Goal: Register for event/course

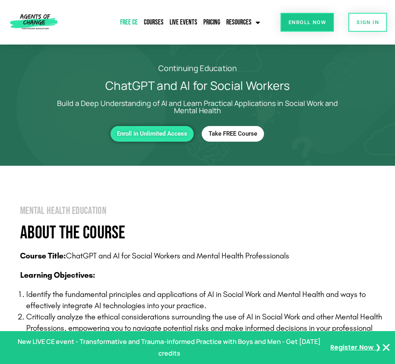
click at [130, 21] on link "Free CE" at bounding box center [129, 22] width 22 height 18
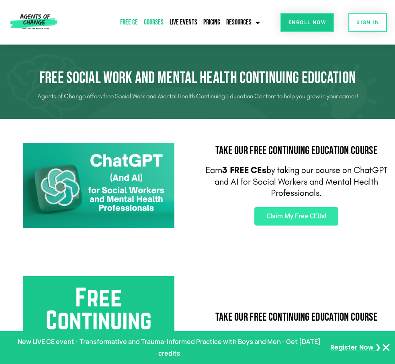
click at [154, 21] on link "Courses" at bounding box center [154, 22] width 24 height 18
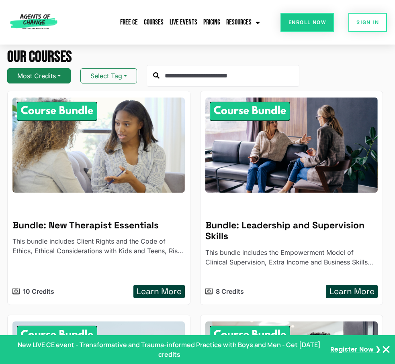
click at [45, 84] on button "Most Credits" at bounding box center [38, 75] width 63 height 15
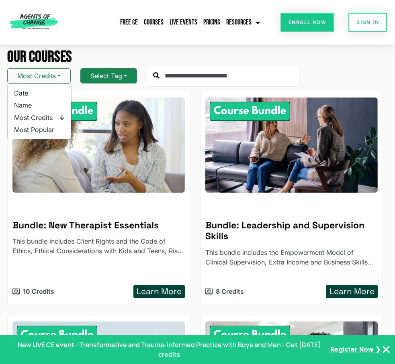
click at [108, 84] on button "Select Tag" at bounding box center [108, 75] width 57 height 15
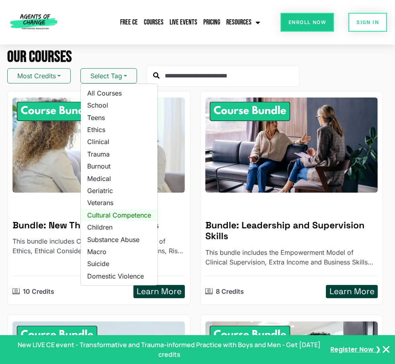
click at [126, 221] on link "Cultural Competence" at bounding box center [119, 215] width 77 height 12
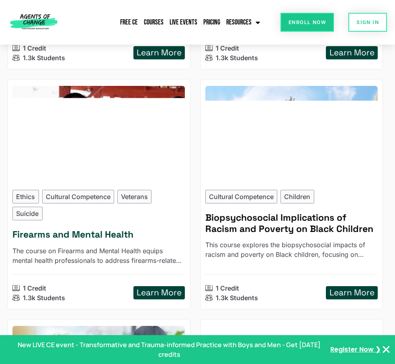
scroll to position [1004, 0]
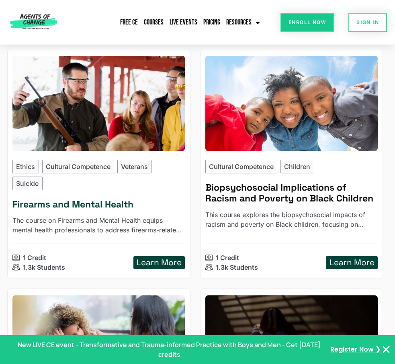
click at [162, 268] on h5 "Learn More" at bounding box center [159, 263] width 45 height 10
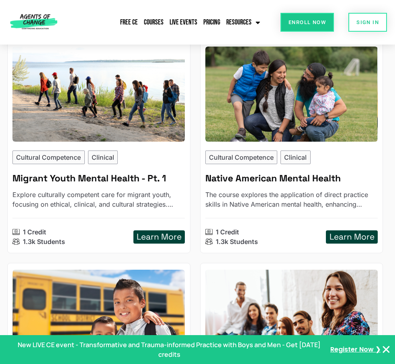
scroll to position [40, 0]
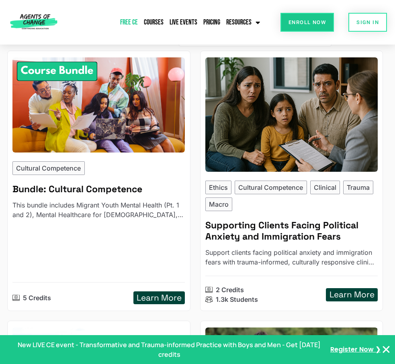
click at [130, 23] on link "Free CE" at bounding box center [129, 22] width 22 height 18
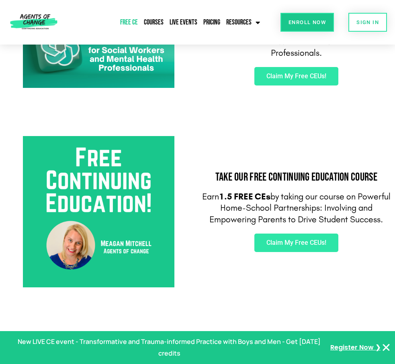
scroll to position [161, 0]
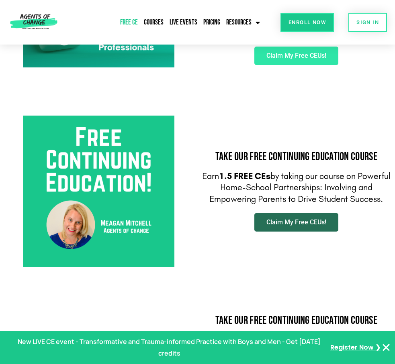
click at [296, 224] on span "Claim My Free CEUs!" at bounding box center [296, 222] width 60 height 6
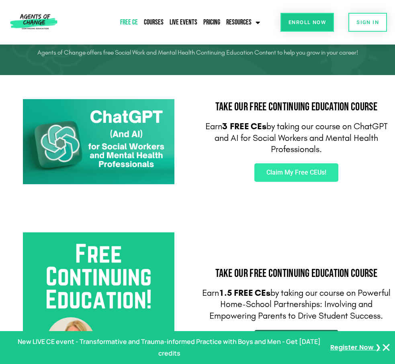
scroll to position [40, 0]
